Goal: Check status

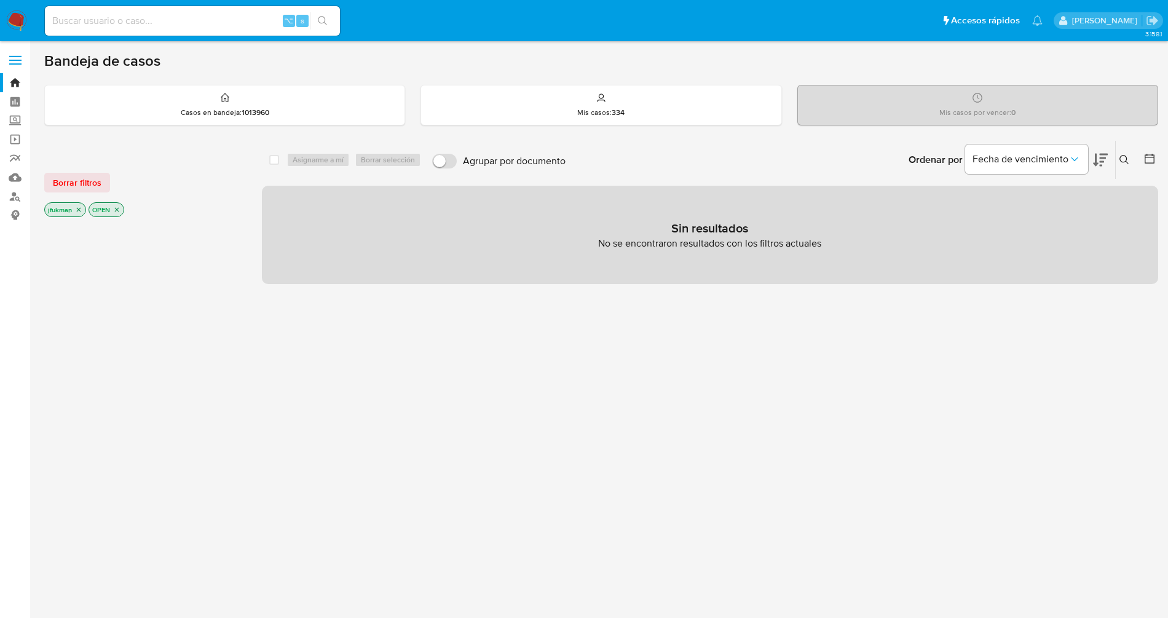
click at [9, 25] on img at bounding box center [16, 20] width 21 height 21
click at [200, 26] on input at bounding box center [192, 21] width 295 height 16
paste input "RCn4JNxPzqPnxjaeuOqNz9NQ"
type input "RCn4JNxPzqPnxjaeuOqNz9NQ"
click at [248, 22] on input "RCn4JNxPzqPnxjaeuOqNz9NQ" at bounding box center [192, 21] width 295 height 16
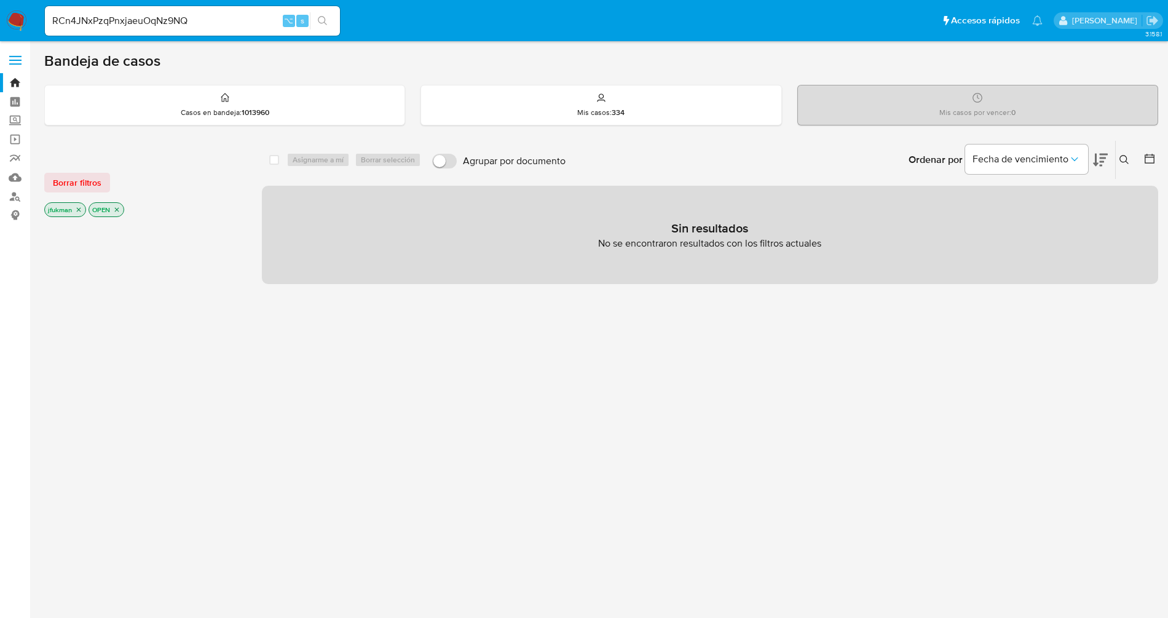
click at [329, 20] on button "search-icon" at bounding box center [322, 20] width 25 height 17
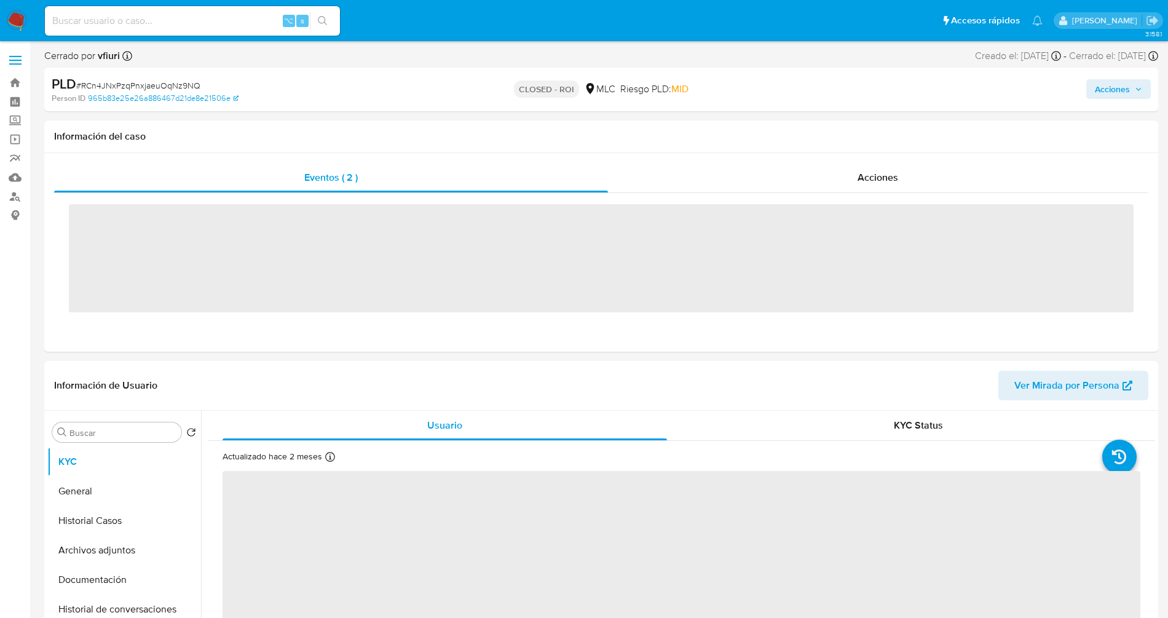
click at [180, 27] on input at bounding box center [192, 21] width 295 height 16
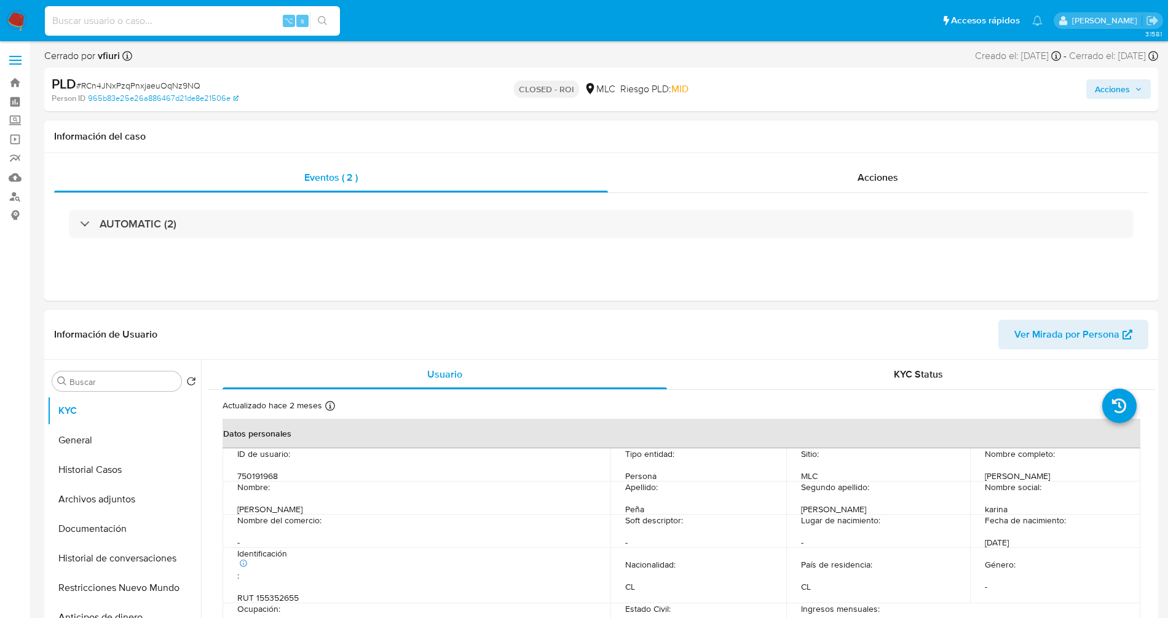
paste input "RCn4JNxPzqPnxjaeuOqNz9NQ"
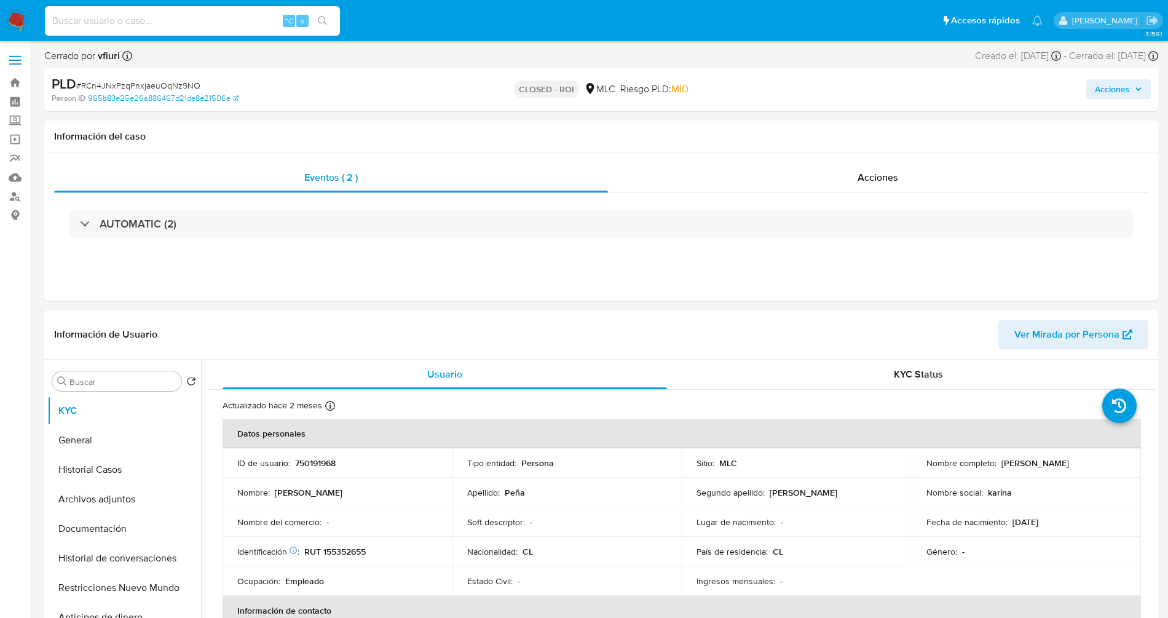
type input "RCn4JNxPzqPnxjaeuOqNz9NQ"
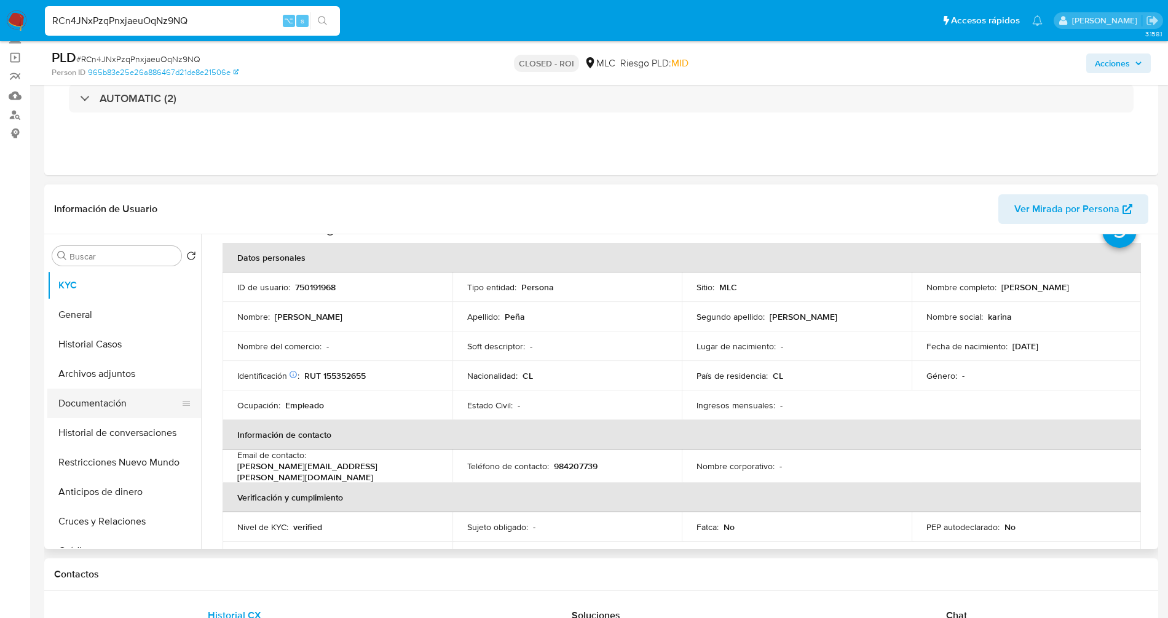
scroll to position [69, 0]
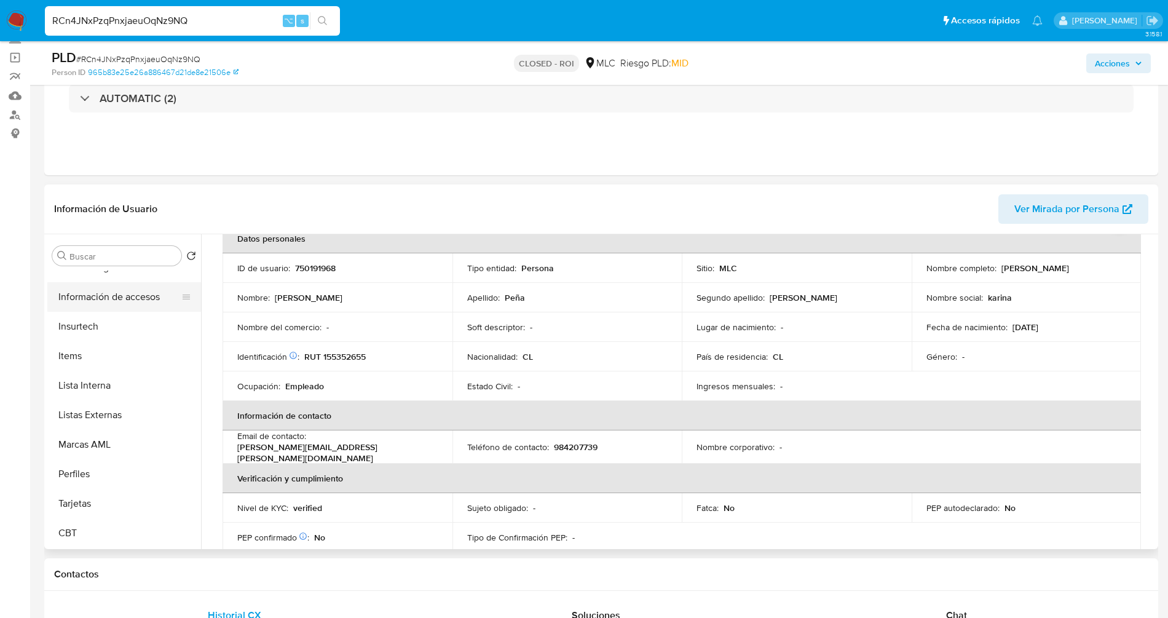
select select "10"
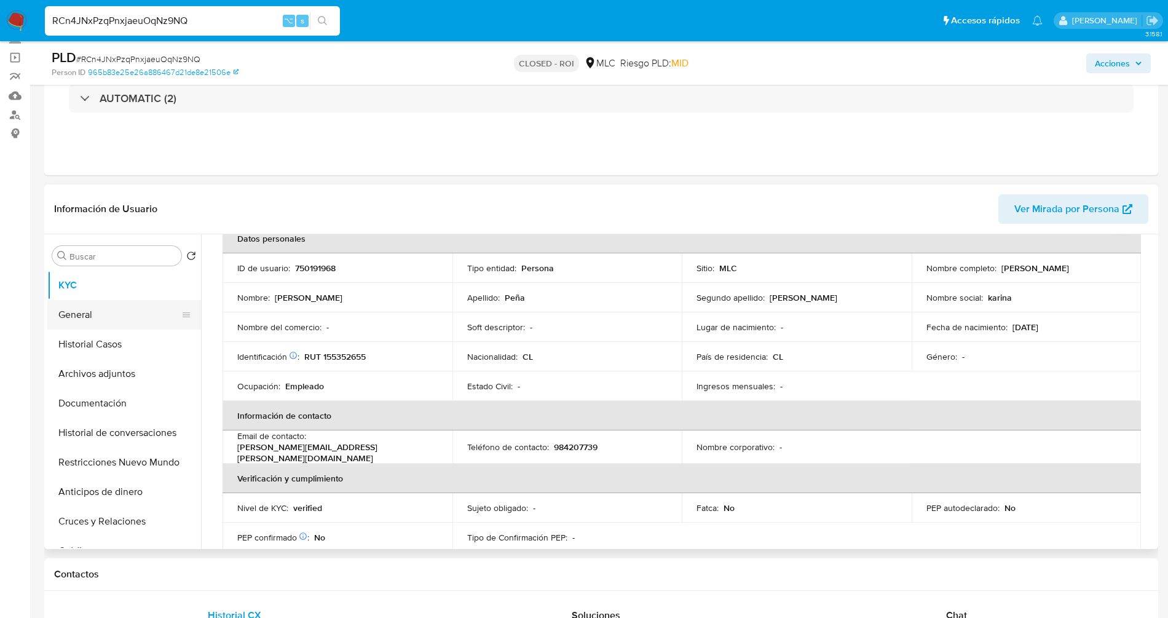
type input "RCn4JNxPzqPnxjaeuOqNz9NQ"
click at [111, 309] on button "General" at bounding box center [119, 315] width 144 height 30
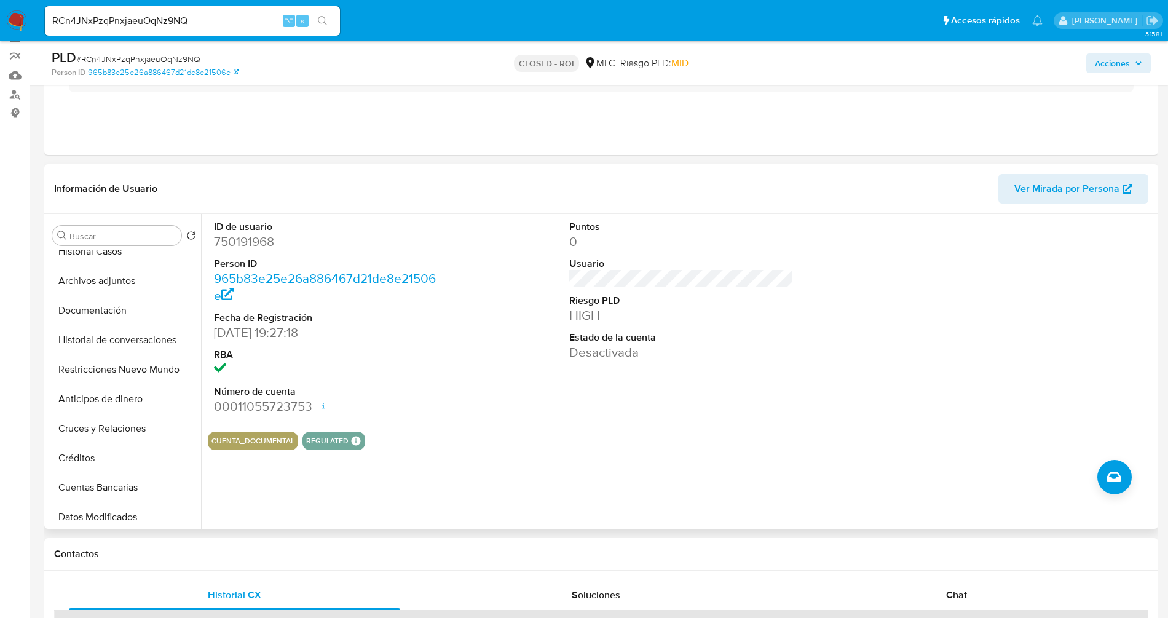
scroll to position [71, 0]
click at [125, 370] on button "Restricciones Nuevo Mundo" at bounding box center [119, 371] width 144 height 30
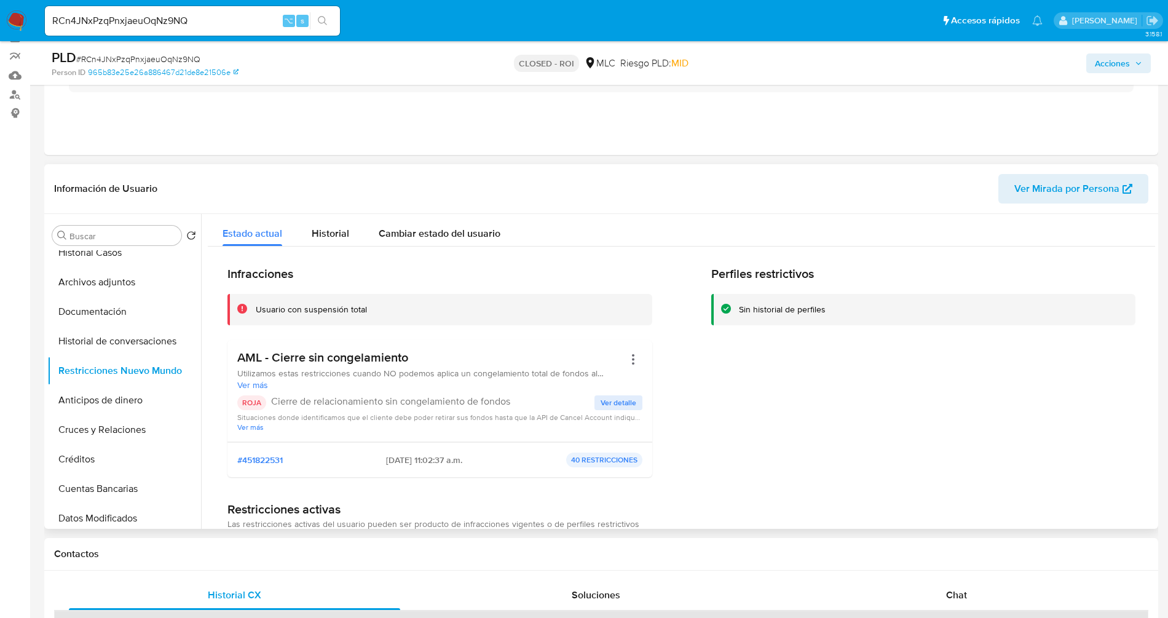
drag, startPoint x: 258, startPoint y: 309, endPoint x: 482, endPoint y: 345, distance: 226.6
click at [481, 345] on div "Infracciones Usuario con suspensión total AML - Cierre sin congelamiento Utiliz…" at bounding box center [439, 376] width 425 height 221
click at [611, 400] on span "Ver detalle" at bounding box center [619, 403] width 36 height 12
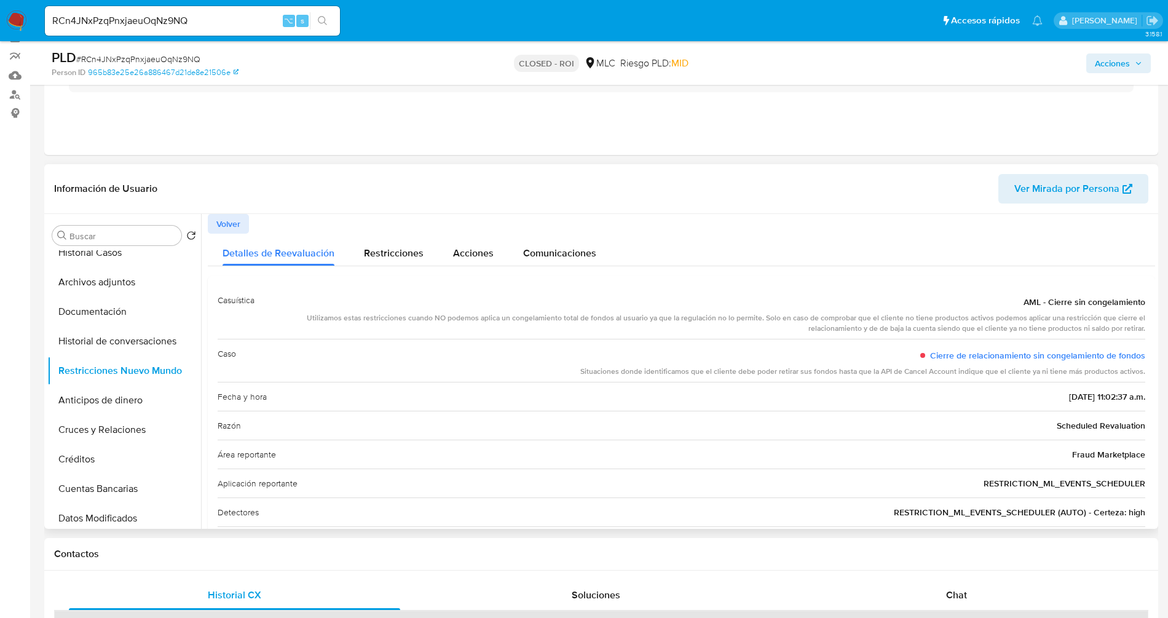
click at [386, 317] on div "Utilizamos estas restricciones cuando NO podemos aplica un congelamiento total …" at bounding box center [704, 323] width 881 height 21
click at [529, 323] on div "Utilizamos estas restricciones cuando NO podemos aplica un congelamiento total …" at bounding box center [704, 323] width 881 height 21
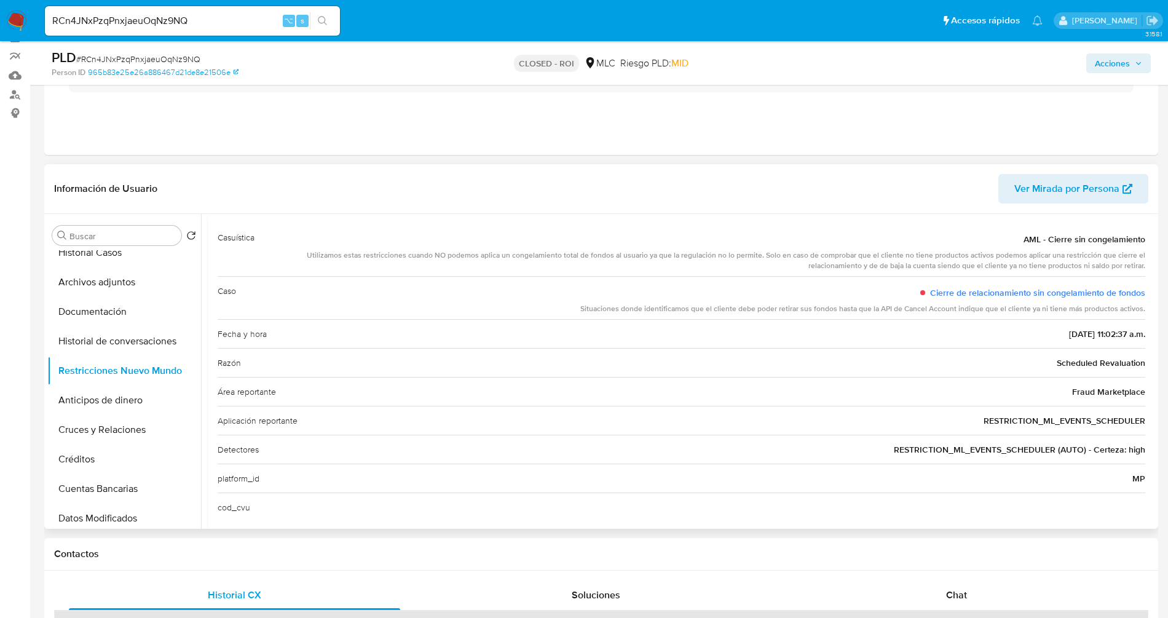
scroll to position [79, 0]
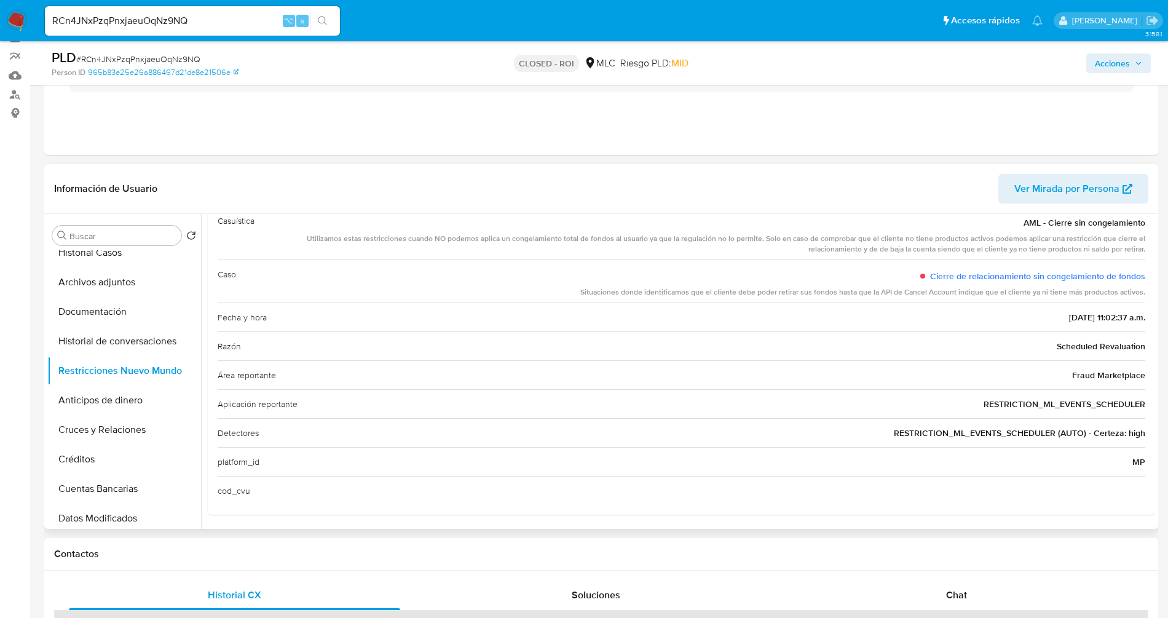
click at [1112, 382] on div "Área reportante Fraud Marketplace" at bounding box center [682, 374] width 928 height 29
click at [1110, 374] on span "Fraud Marketplace" at bounding box center [1108, 375] width 73 height 12
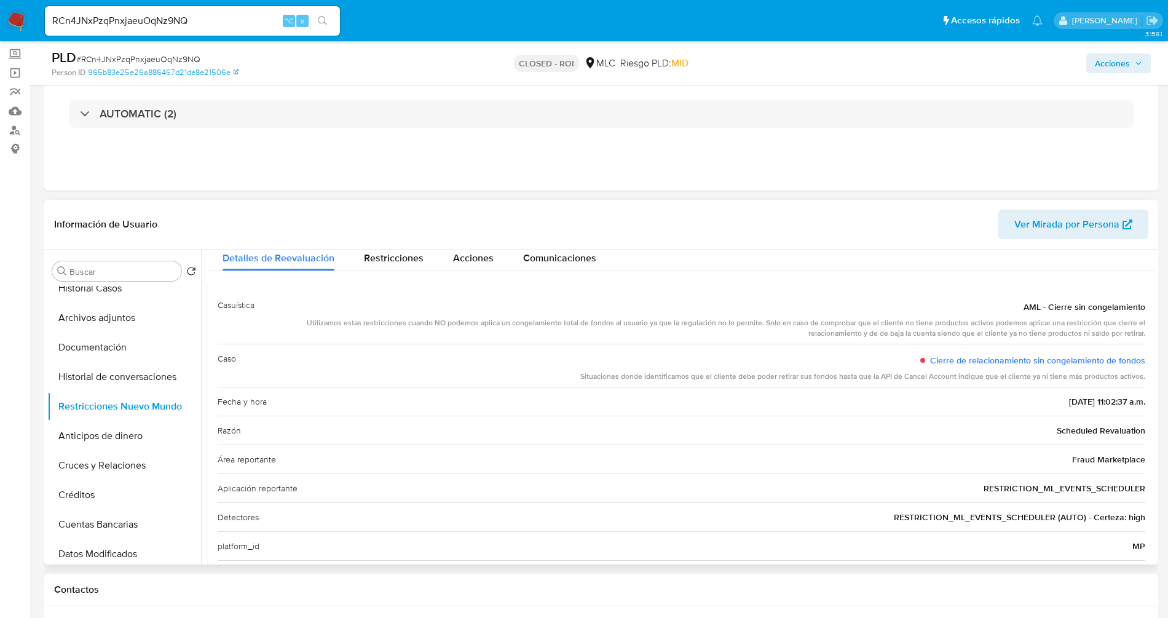
scroll to position [0, 0]
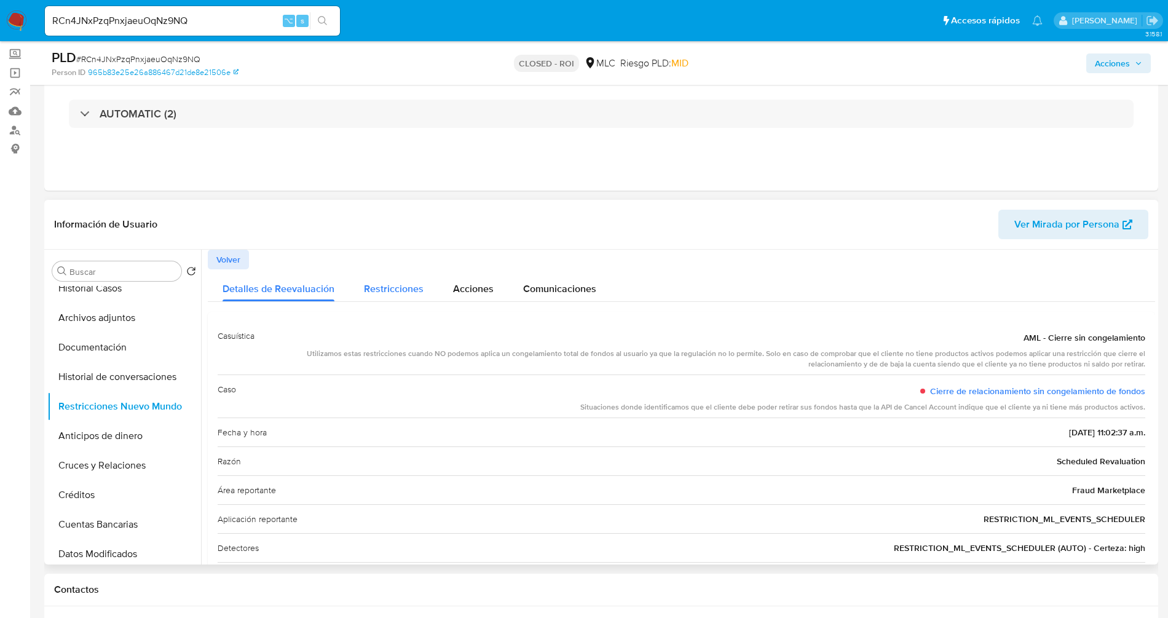
click at [400, 291] on span "Restricciones" at bounding box center [394, 289] width 60 height 14
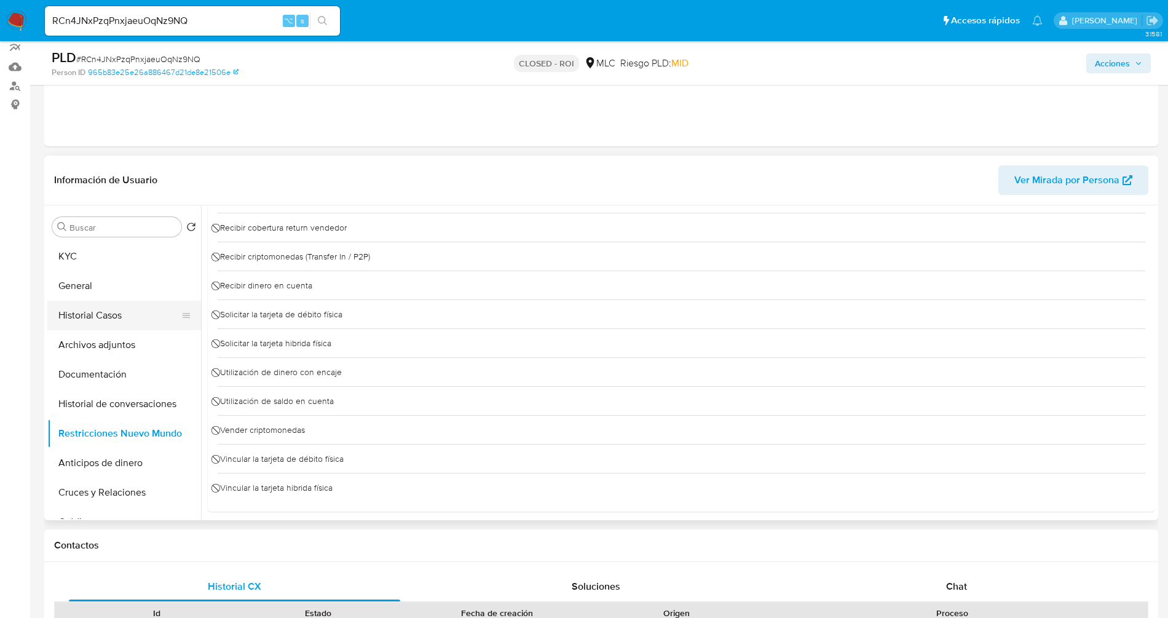
click at [105, 325] on button "Historial Casos" at bounding box center [119, 316] width 144 height 30
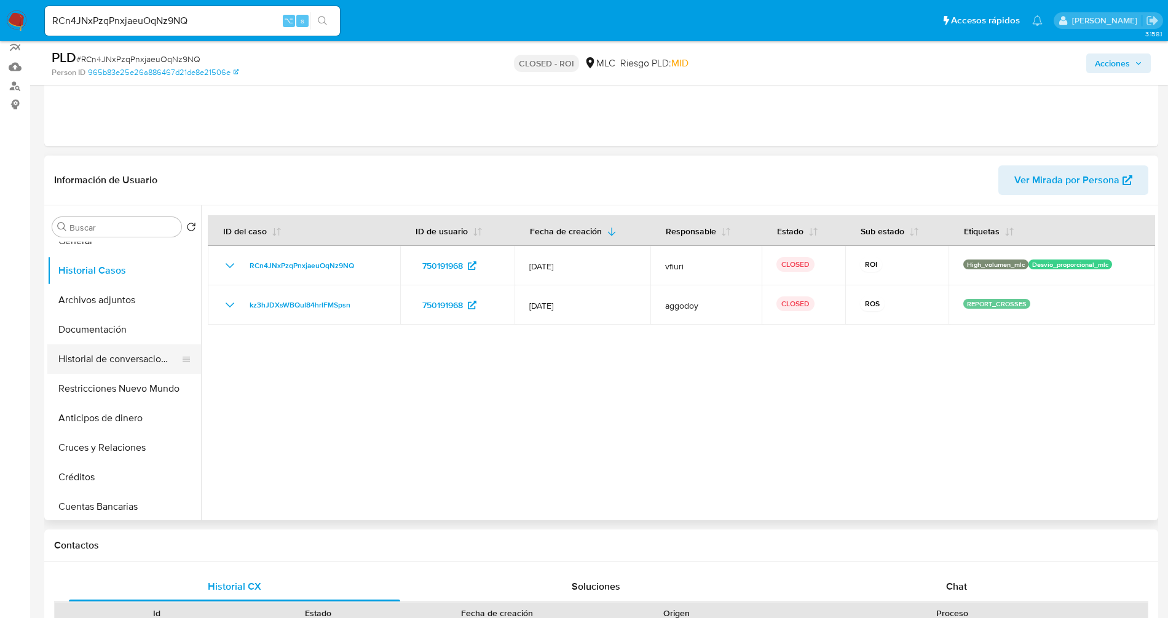
scroll to position [44, 0]
click at [113, 392] on button "Restricciones Nuevo Mundo" at bounding box center [119, 389] width 144 height 30
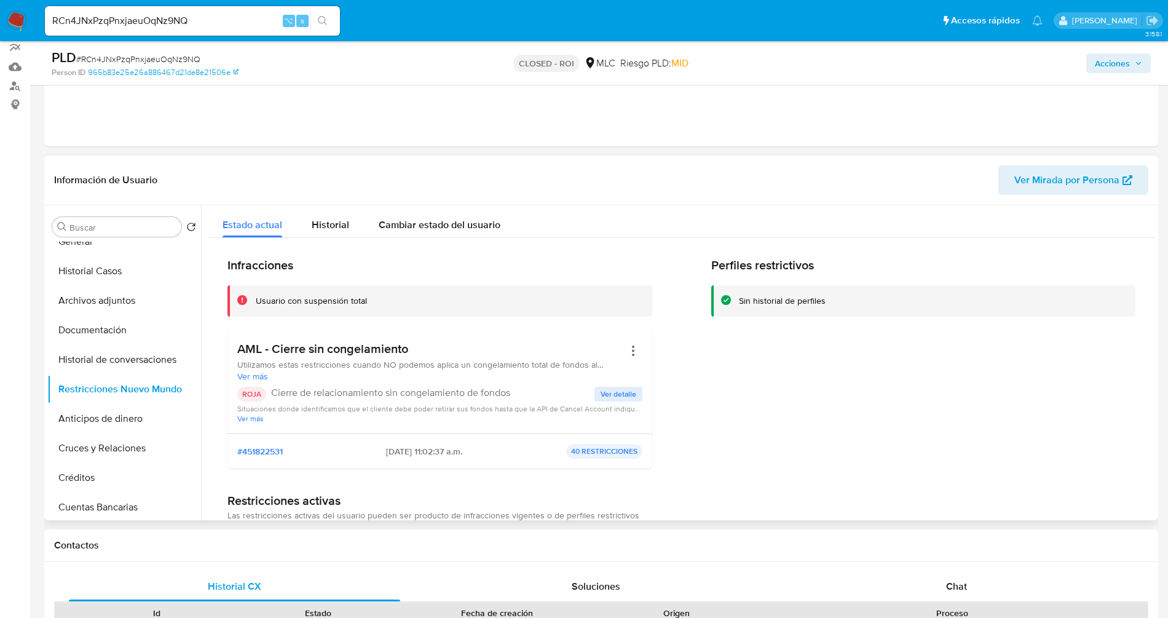
click at [299, 350] on h3 "AML - Cierre sin congelamiento" at bounding box center [430, 348] width 387 height 15
click at [305, 346] on h3 "AML - Cierre sin congelamiento" at bounding box center [430, 348] width 387 height 15
